Goal: Transaction & Acquisition: Purchase product/service

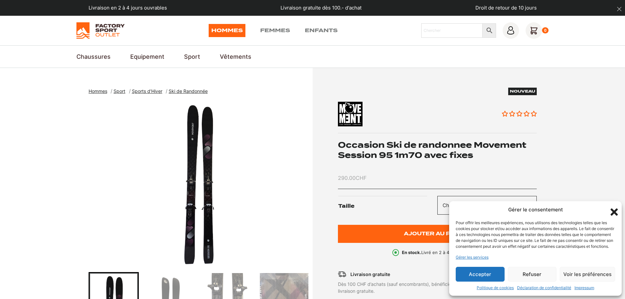
click at [185, 91] on span "Ski de Randonnée" at bounding box center [188, 91] width 39 height 6
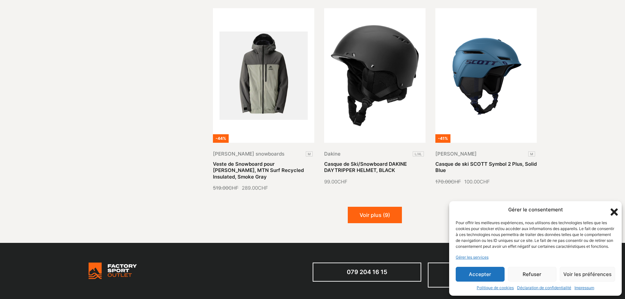
scroll to position [754, 0]
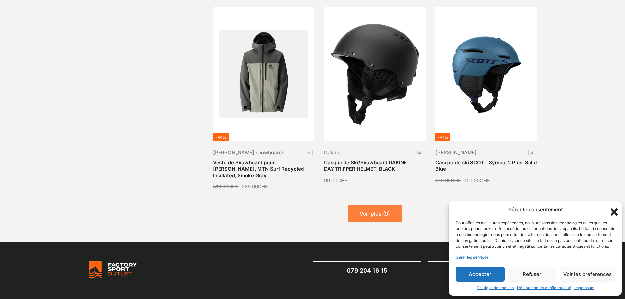
click at [376, 205] on button "Voir plus (9)" at bounding box center [375, 213] width 54 height 16
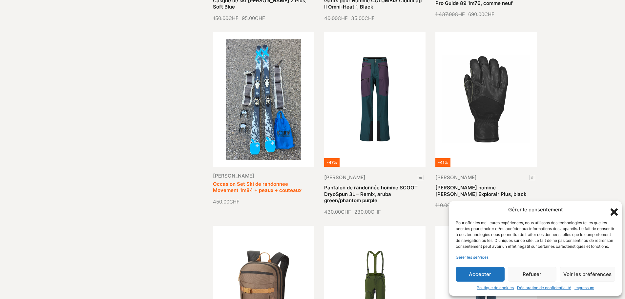
scroll to position [1049, 0]
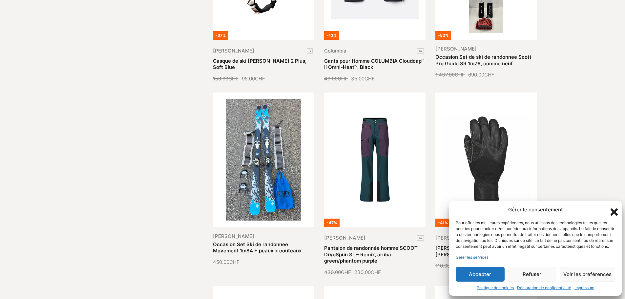
drag, startPoint x: 619, startPoint y: 204, endPoint x: 612, endPoint y: 207, distance: 7.9
click at [612, 207] on div "Gérer le consentement Pour offrir les meilleures expériences, nous utilisons de…" at bounding box center [535, 248] width 172 height 95
click at [612, 207] on icon "Fermer la boîte de dialogue" at bounding box center [613, 211] width 11 height 11
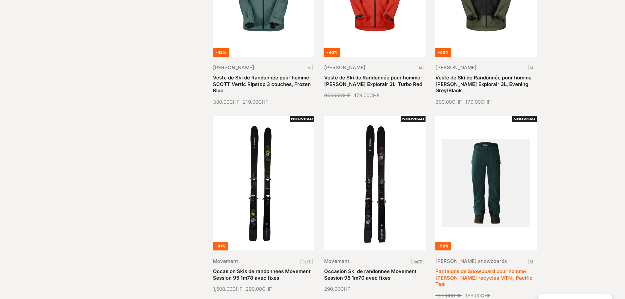
scroll to position [295, 0]
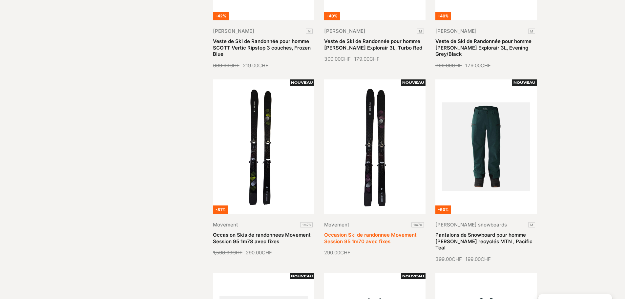
click at [352, 232] on link "Occasion Ski de randonnee Movement Session 95 1m70 avec fixes" at bounding box center [370, 238] width 92 height 13
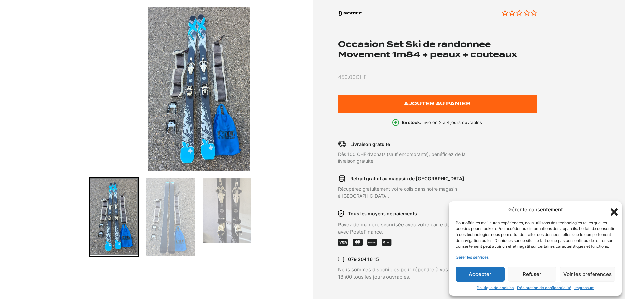
scroll to position [98, 0]
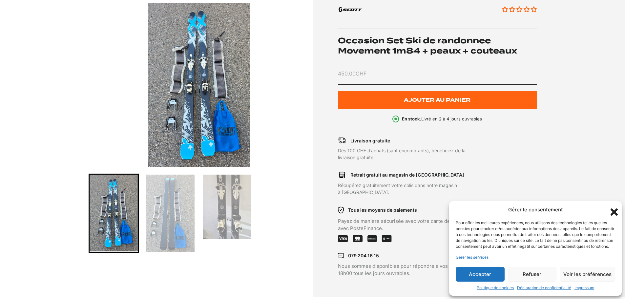
click at [172, 196] on img "Go to slide 2" at bounding box center [170, 212] width 48 height 77
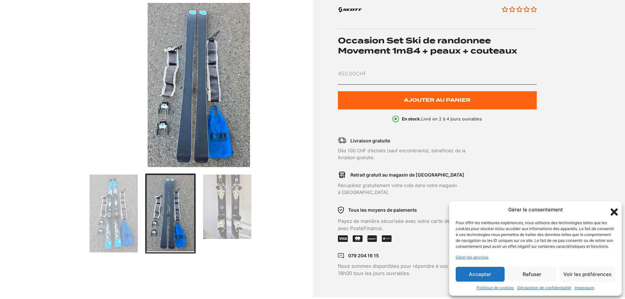
click at [216, 196] on img "Go to slide 3" at bounding box center [227, 206] width 48 height 64
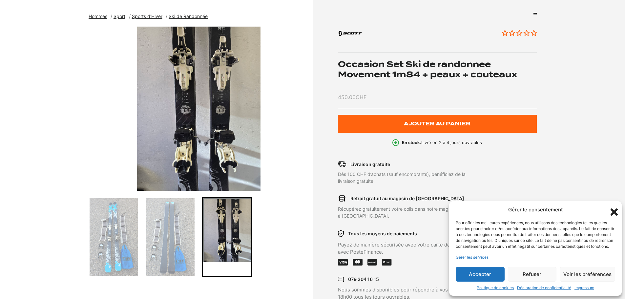
scroll to position [66, 0]
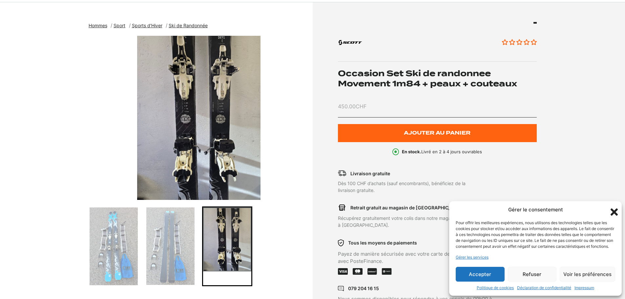
click at [210, 121] on img "3 of 3" at bounding box center [199, 118] width 221 height 164
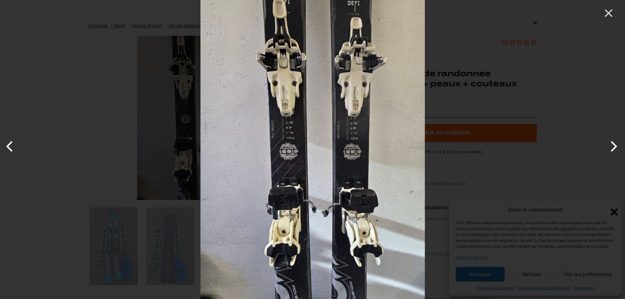
click at [64, 133] on div at bounding box center [312, 149] width 625 height 299
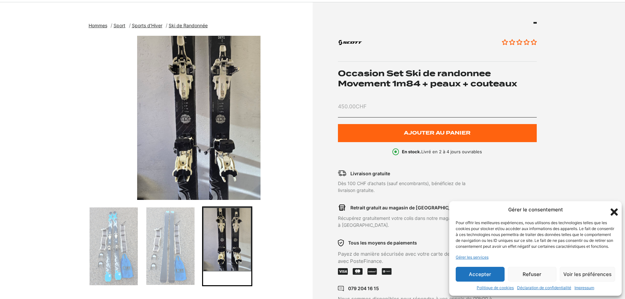
click at [164, 242] on img "Go to slide 2" at bounding box center [170, 245] width 48 height 77
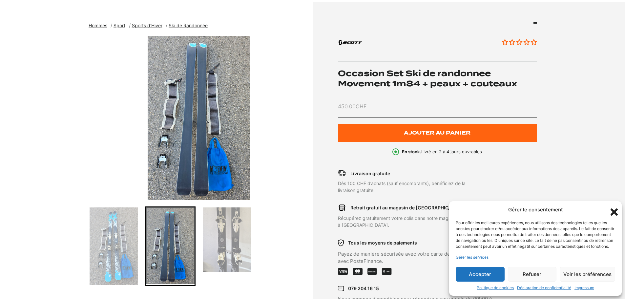
click at [220, 116] on img "2 of 3" at bounding box center [199, 118] width 221 height 164
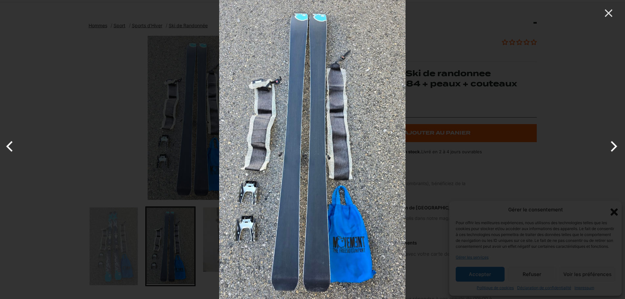
click at [245, 97] on img at bounding box center [312, 149] width 186 height 299
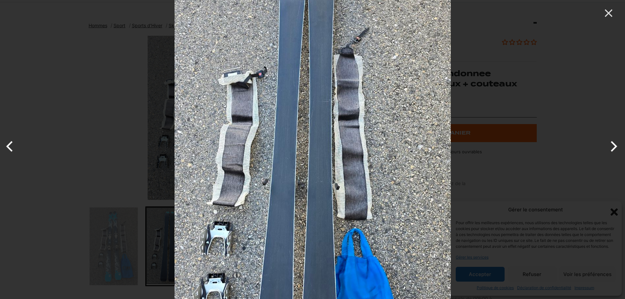
click at [131, 135] on div at bounding box center [312, 149] width 625 height 299
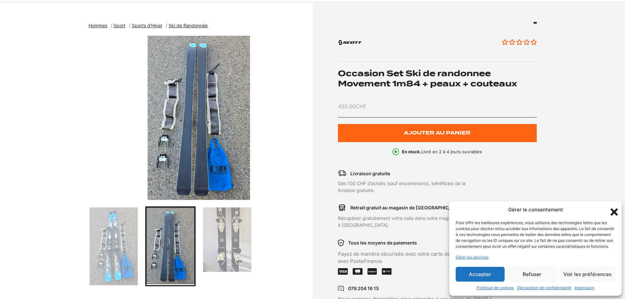
click at [97, 253] on img "Go to slide 1" at bounding box center [114, 246] width 48 height 78
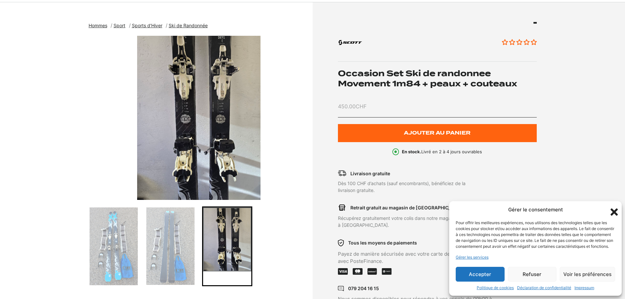
click at [204, 133] on img "3 of 3" at bounding box center [199, 118] width 221 height 164
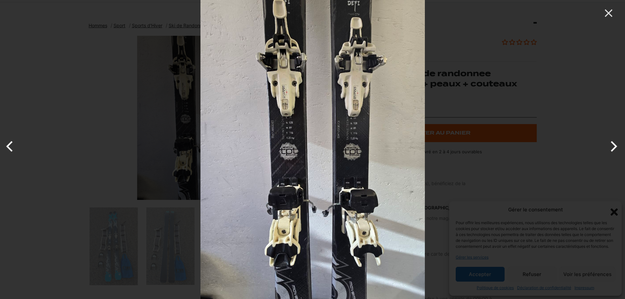
click at [253, 83] on img at bounding box center [312, 149] width 224 height 299
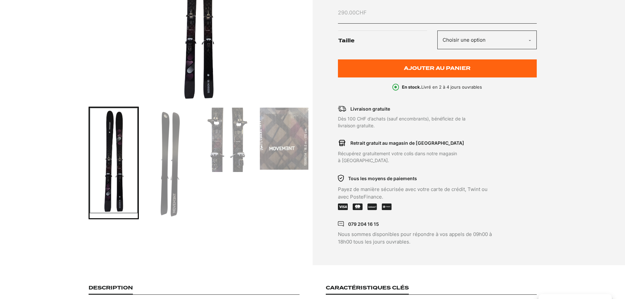
scroll to position [164, 0]
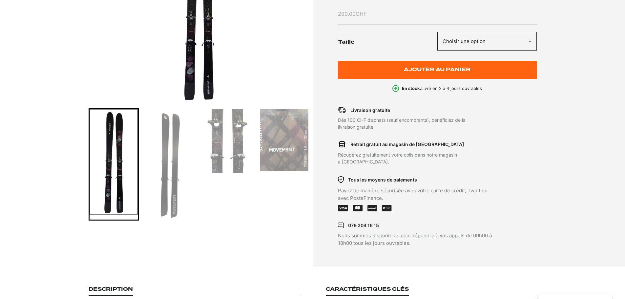
click at [247, 144] on img "Go to slide 3" at bounding box center [227, 141] width 48 height 64
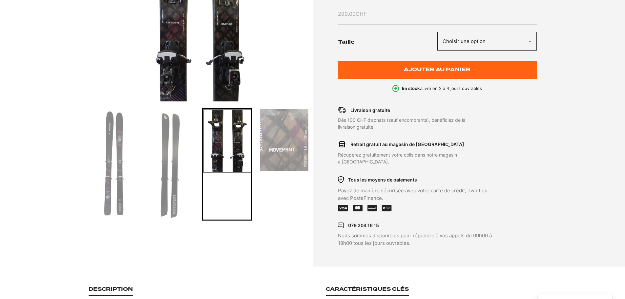
click at [245, 72] on img "3 of 4" at bounding box center [199, 19] width 221 height 164
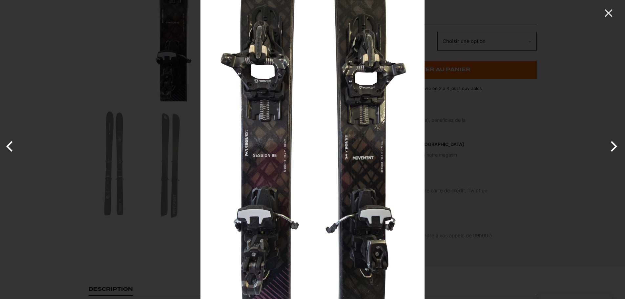
click at [97, 103] on div at bounding box center [312, 149] width 625 height 299
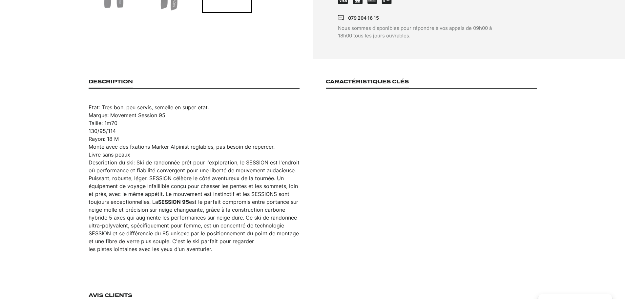
scroll to position [361, 0]
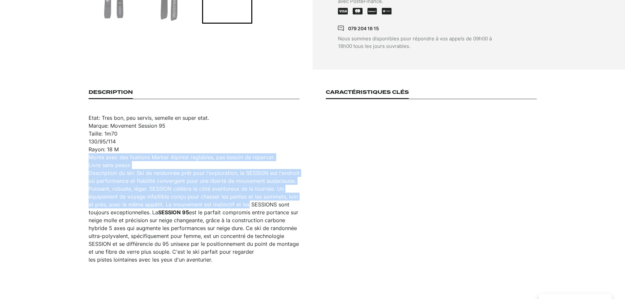
drag, startPoint x: 157, startPoint y: 140, endPoint x: 246, endPoint y: 199, distance: 106.7
click at [246, 199] on article "Etat: Tres bon, peu servis, semelle en super etat. Marque: Movement Session 95 …" at bounding box center [194, 189] width 211 height 150
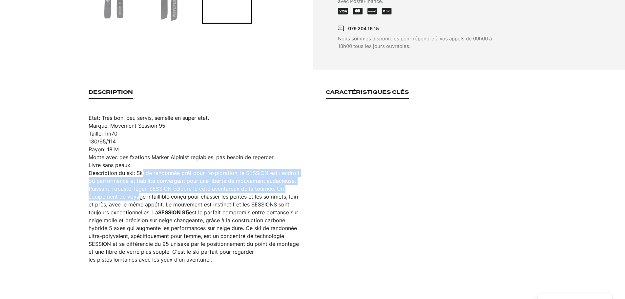
drag, startPoint x: 139, startPoint y: 170, endPoint x: 136, endPoint y: 193, distance: 23.8
click at [136, 193] on article "Etat: Tres bon, peu servis, semelle en super etat. Marque: Movement Session 95 …" at bounding box center [194, 189] width 211 height 150
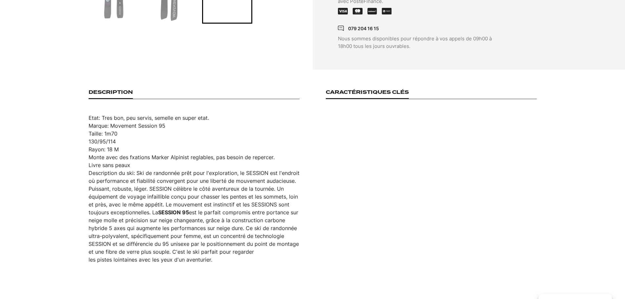
click at [130, 206] on article "Etat: Tres bon, peu servis, semelle en super etat. Marque: Movement Session 95 …" at bounding box center [194, 189] width 211 height 150
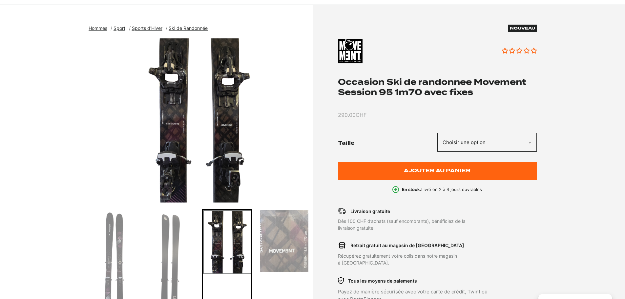
scroll to position [66, 0]
